Goal: Task Accomplishment & Management: Manage account settings

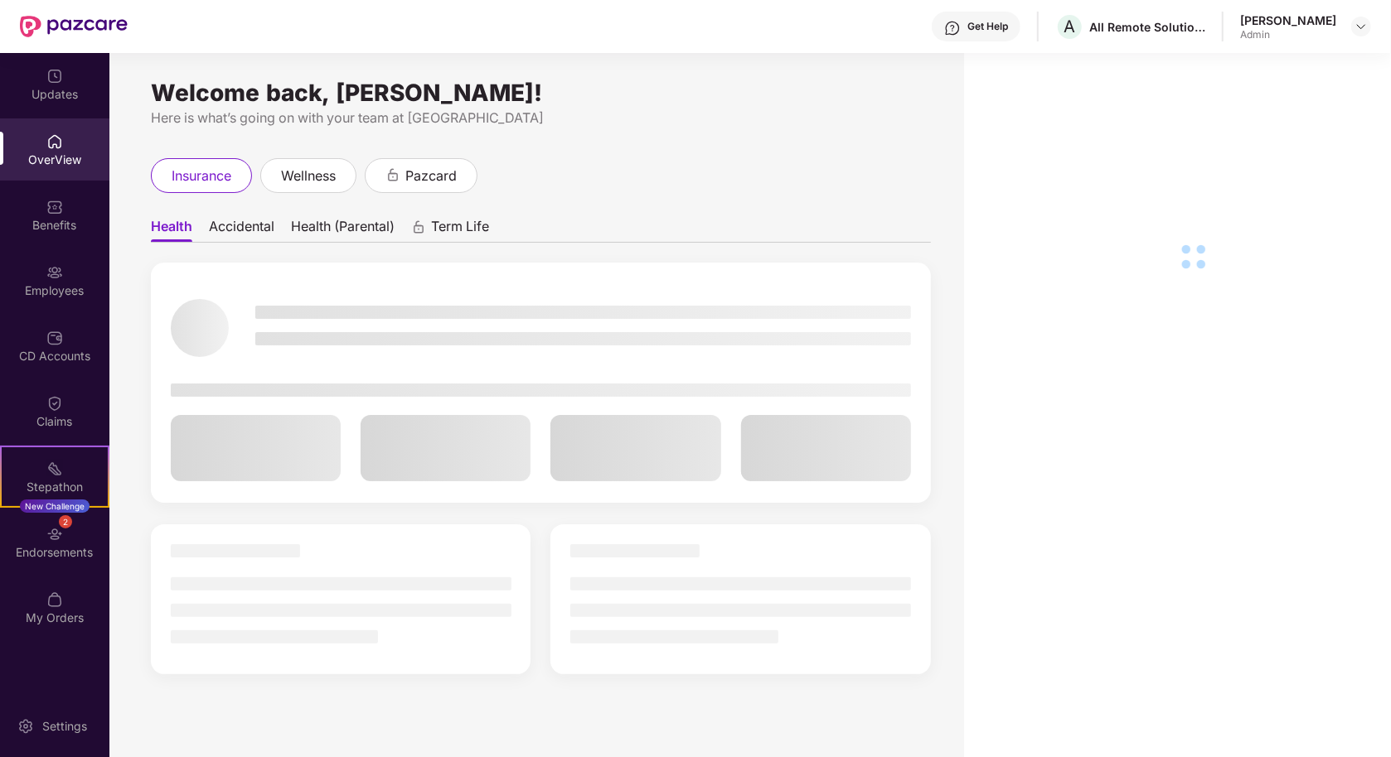
click at [60, 283] on div "Employees" at bounding box center [54, 291] width 109 height 17
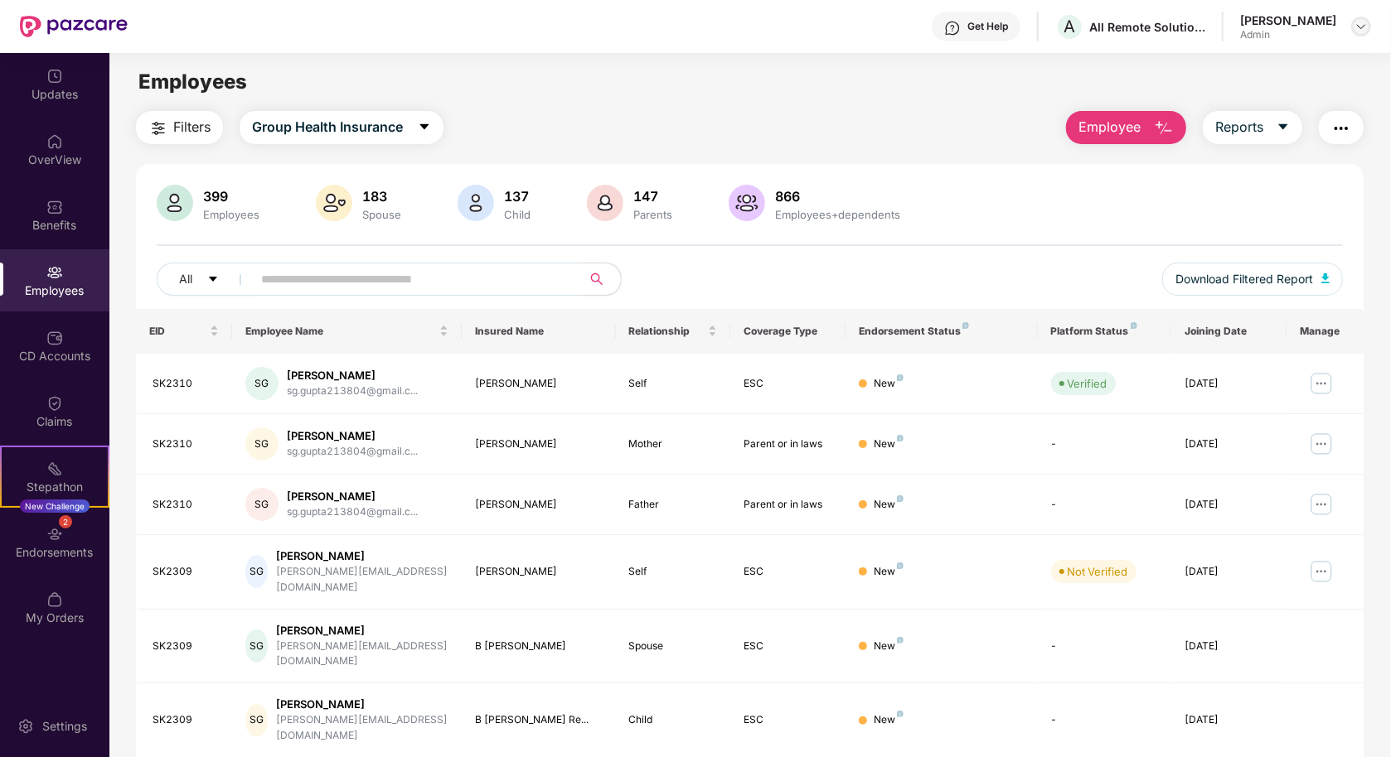
click at [1356, 29] on img at bounding box center [1360, 26] width 13 height 13
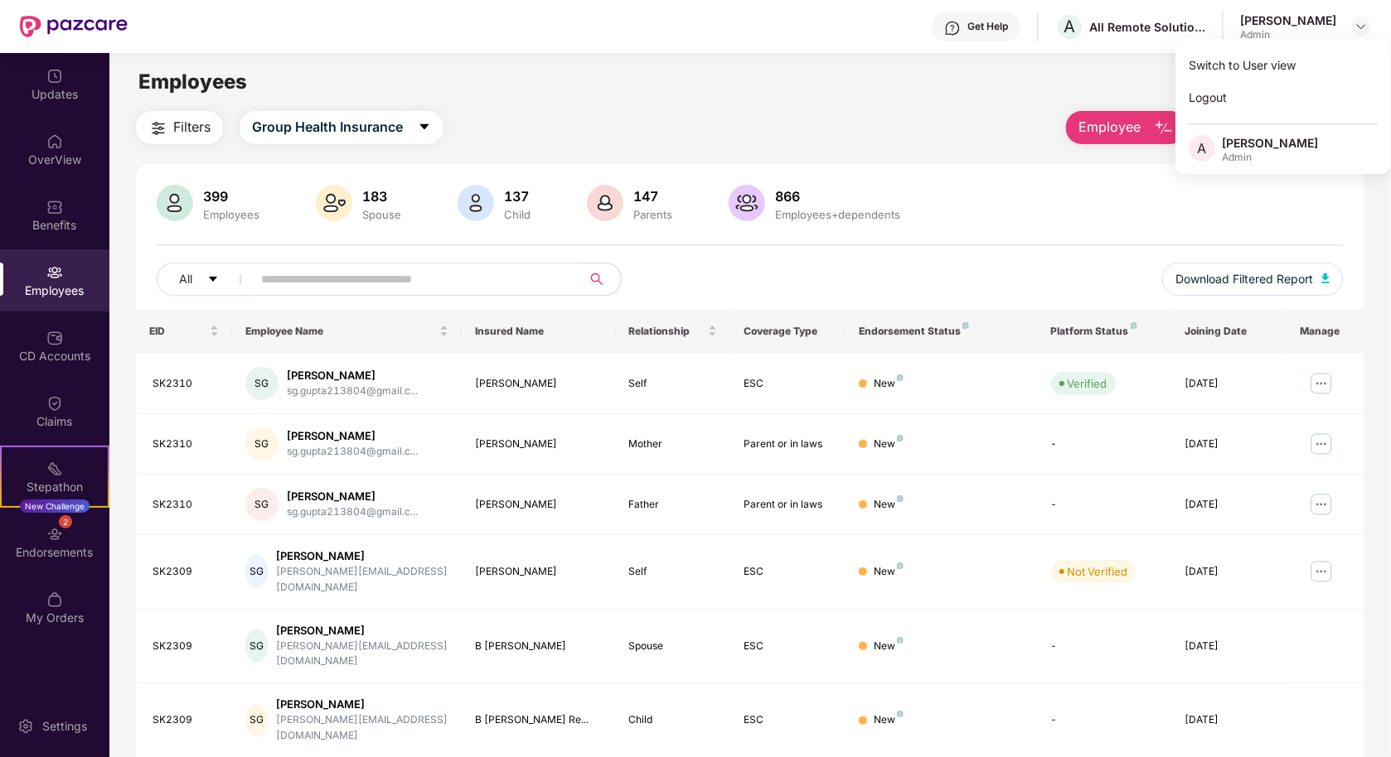
click at [941, 168] on div "399 Employees 183 Spouse 137 Child [DEMOGRAPHIC_DATA] Parents 866 Employees+dep…" at bounding box center [749, 625] width 1227 height 923
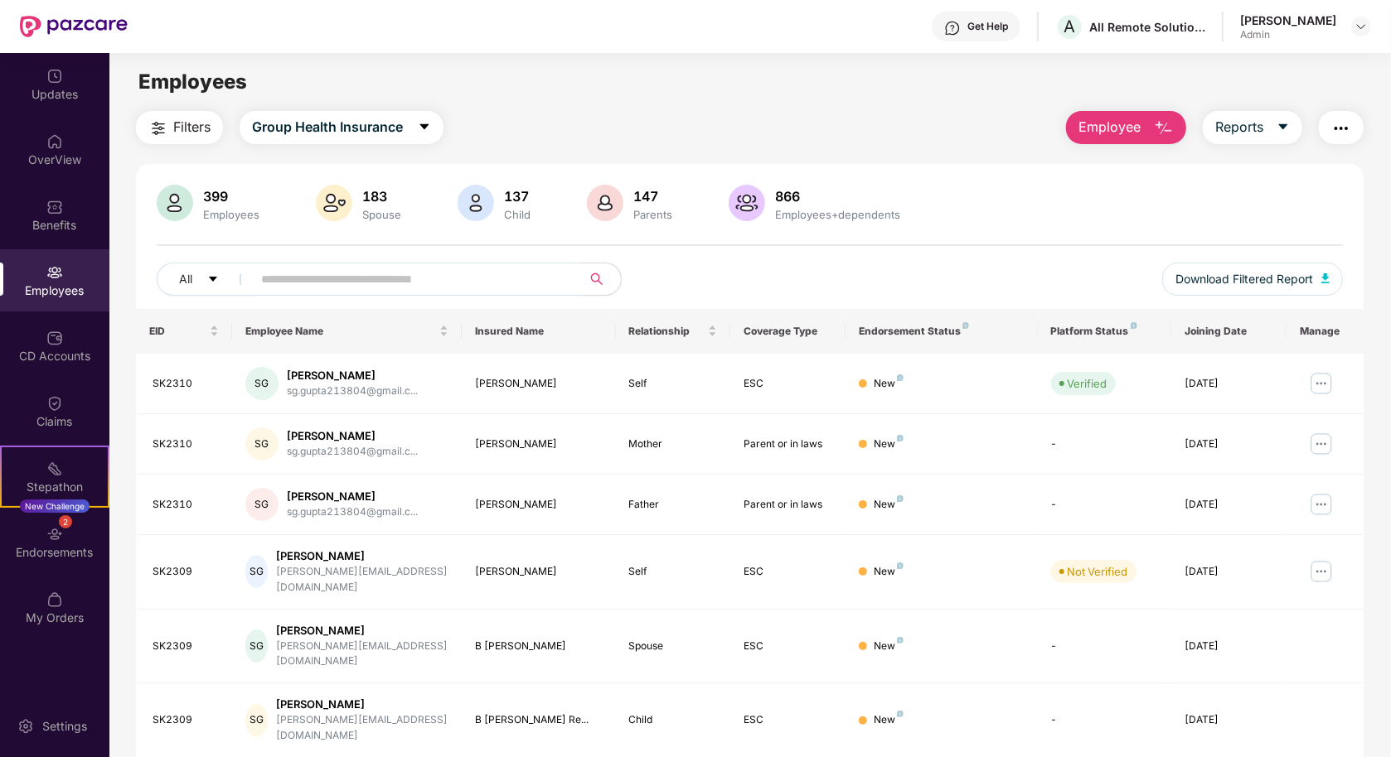
click at [385, 276] on input "text" at bounding box center [410, 279] width 298 height 25
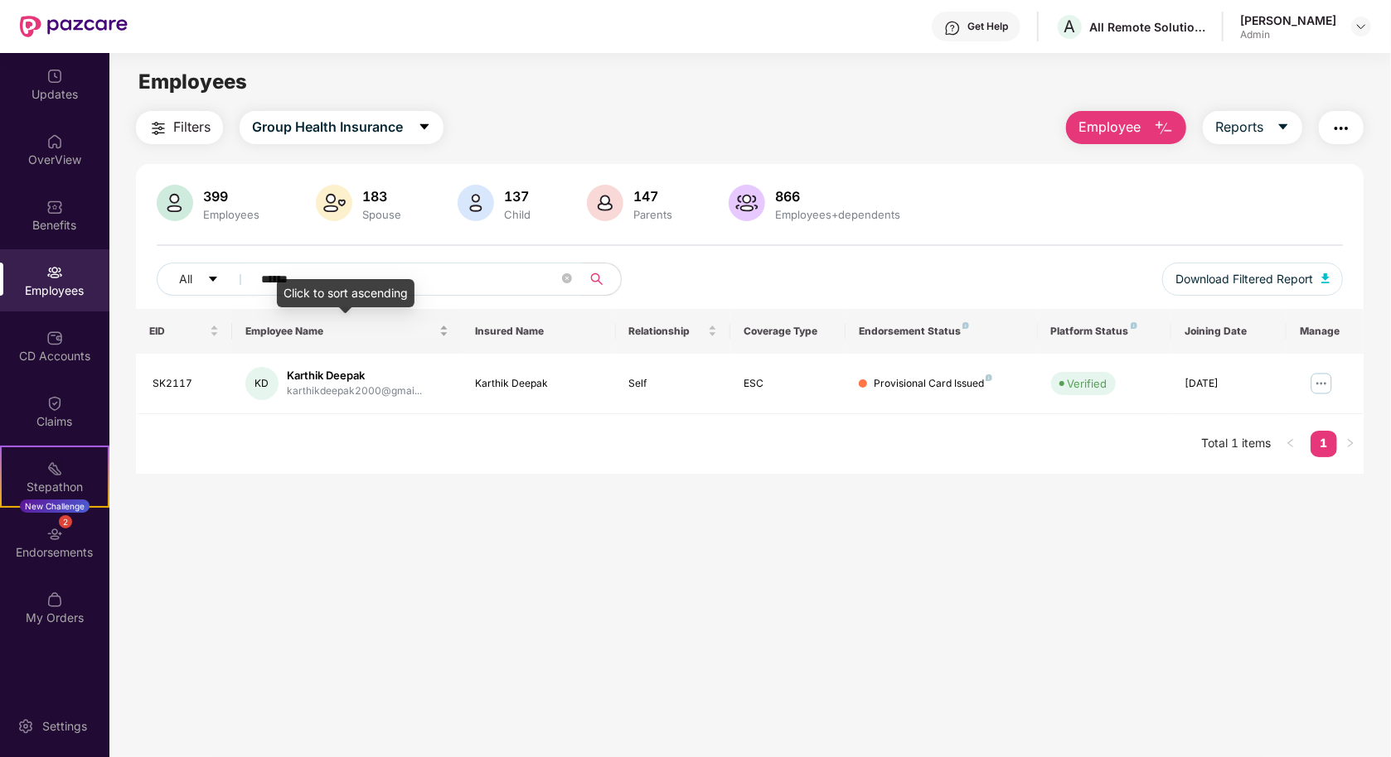
click at [329, 285] on div "Click to sort ascending" at bounding box center [346, 293] width 138 height 28
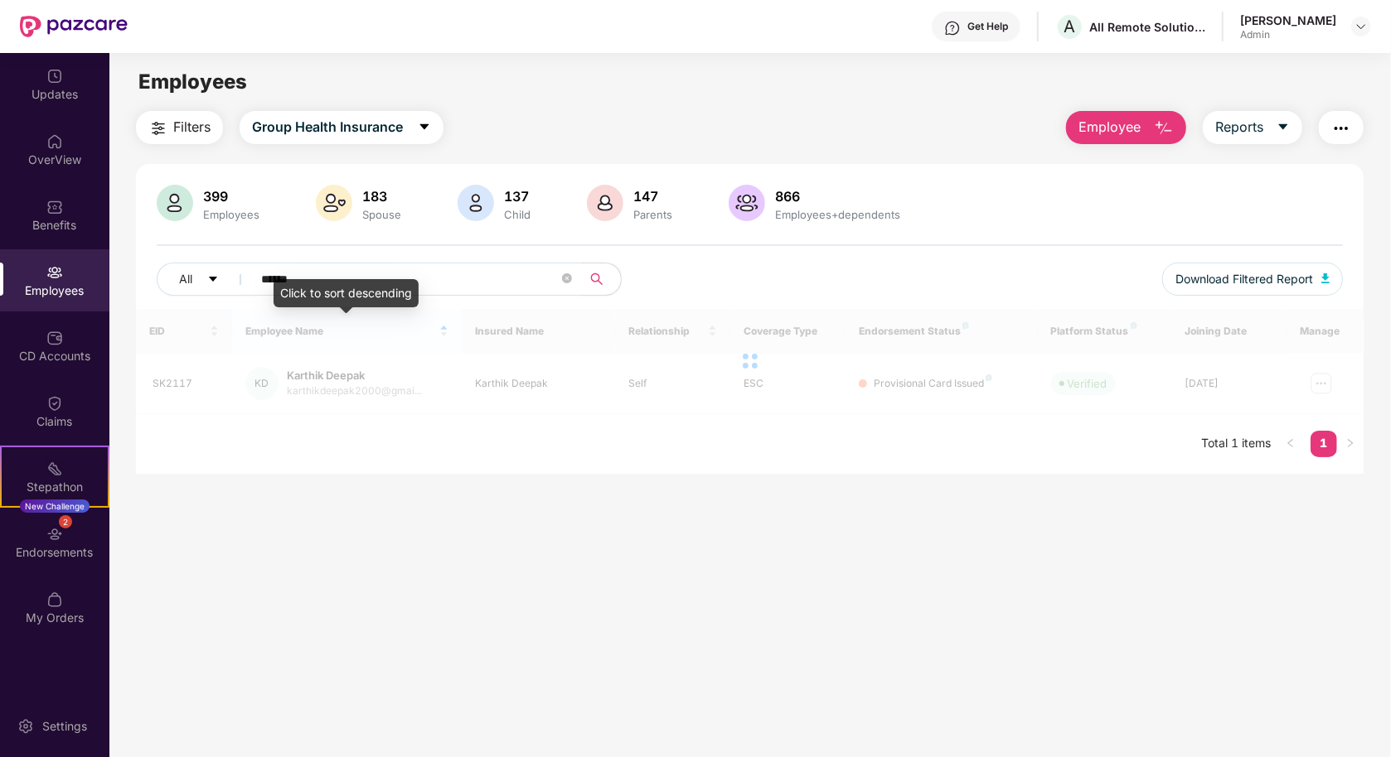
click at [289, 278] on input "******" at bounding box center [410, 279] width 298 height 25
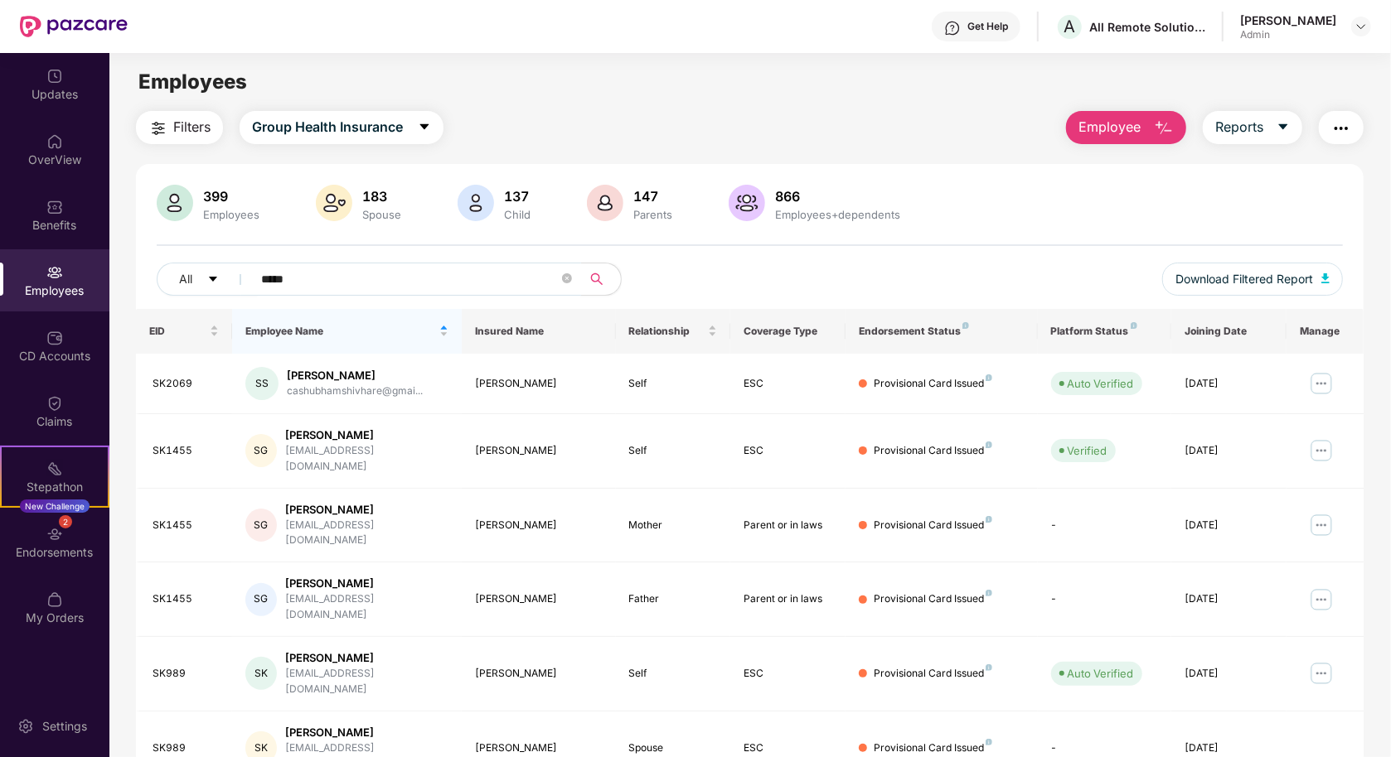
type input "*****"
click at [1328, 449] on img at bounding box center [1321, 451] width 27 height 27
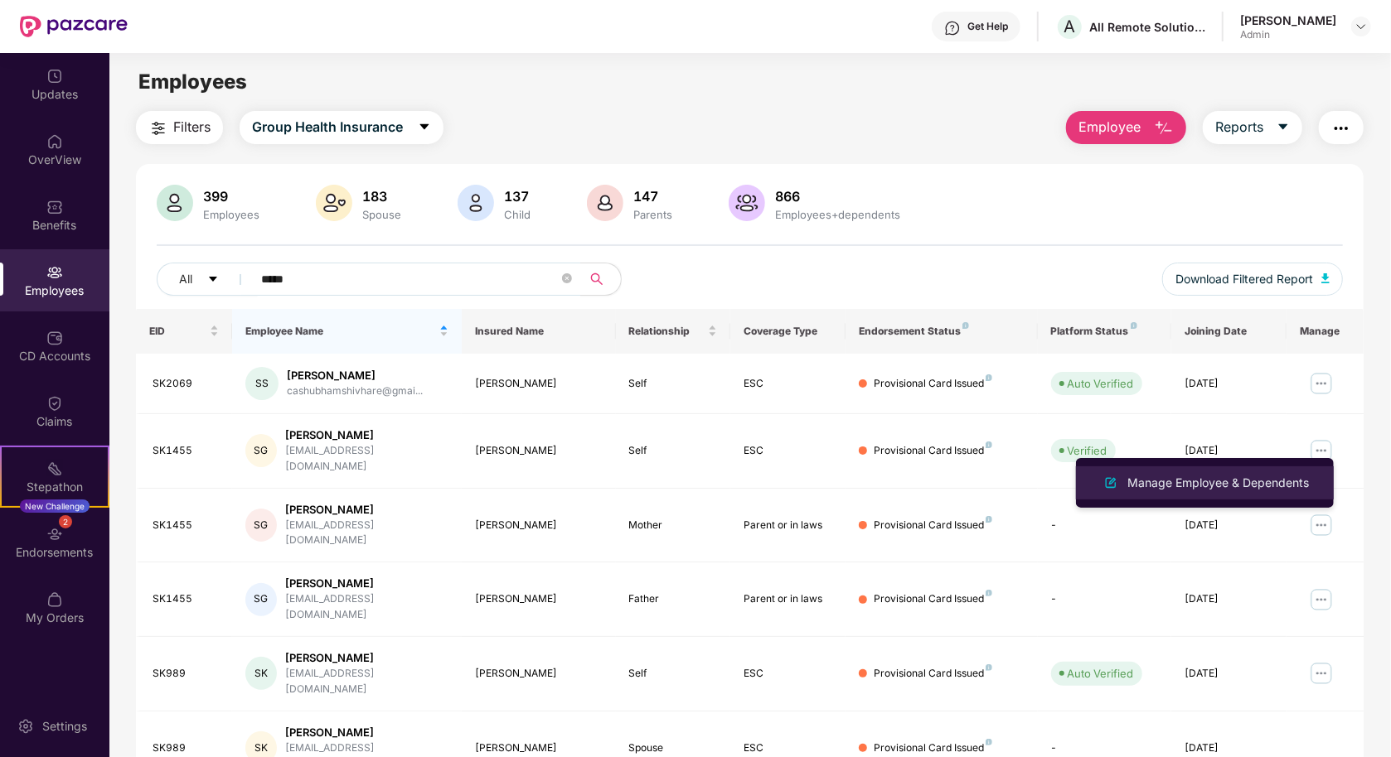
click at [1251, 489] on div "Manage Employee & Dependents" at bounding box center [1218, 483] width 188 height 18
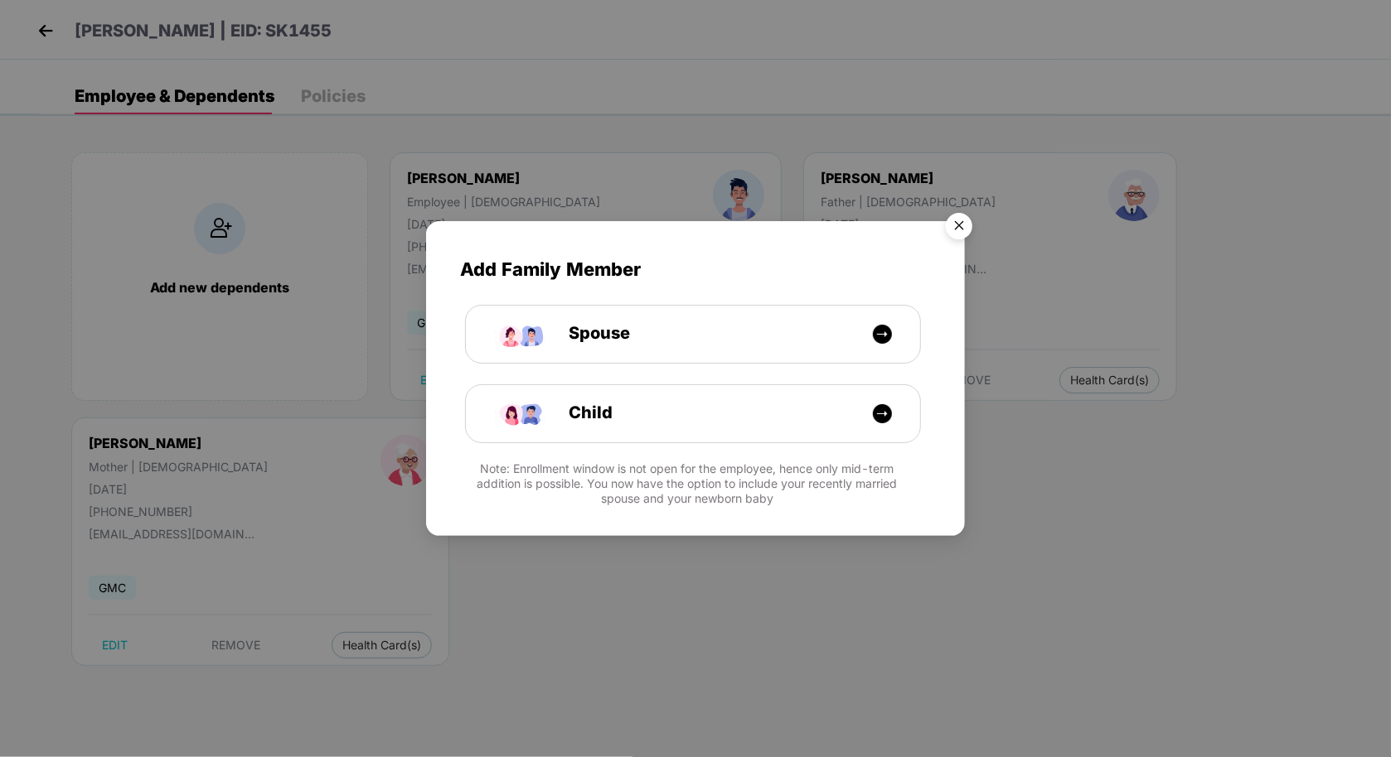
click at [950, 223] on img "Close" at bounding box center [959, 229] width 46 height 46
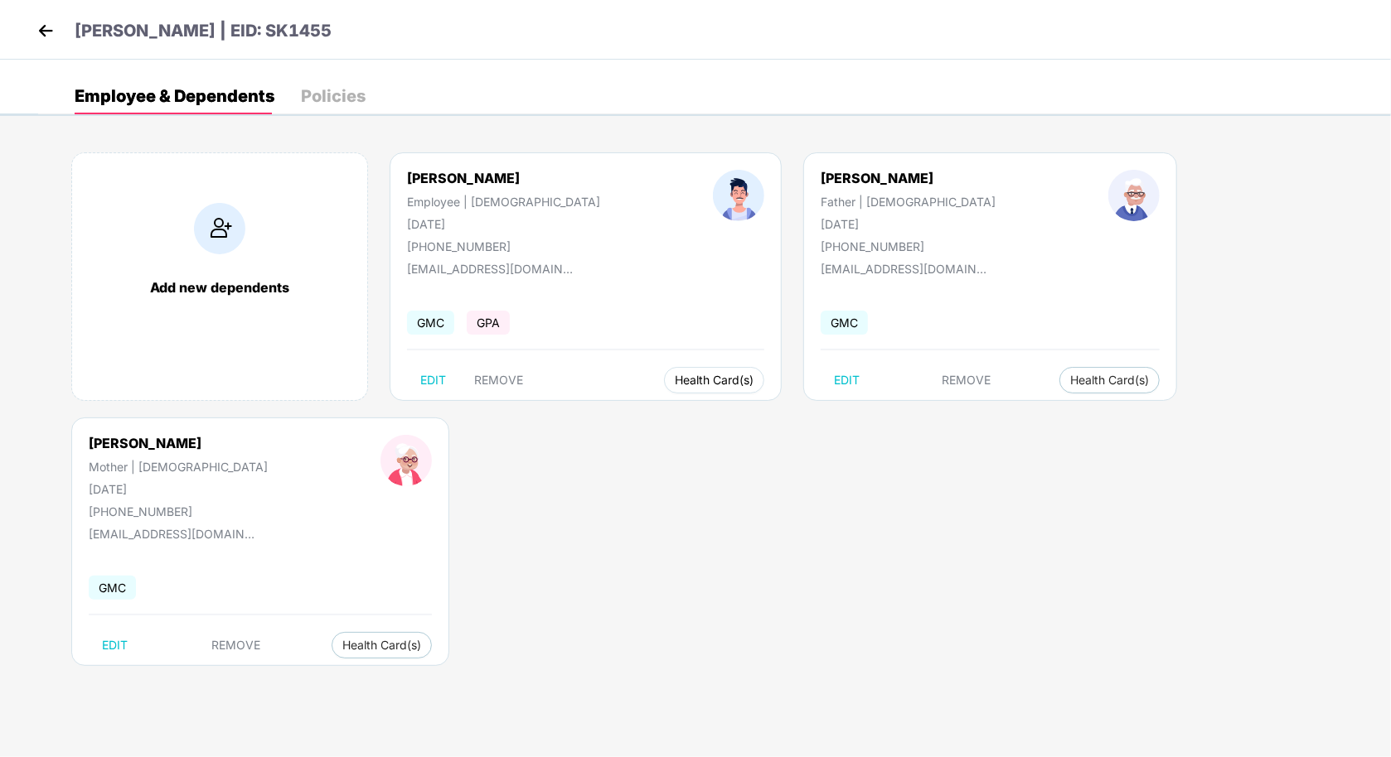
click at [664, 370] on button "Health Card(s)" at bounding box center [714, 380] width 100 height 27
click at [647, 419] on span "Health Insurance(ESC)" at bounding box center [656, 412] width 145 height 18
click at [42, 31] on img at bounding box center [45, 30] width 25 height 25
